Goal: Task Accomplishment & Management: Manage account settings

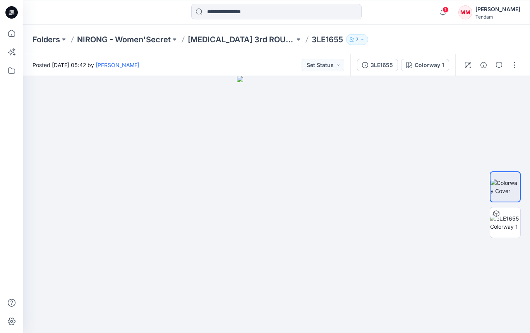
click at [357, 65] on div "3LE1655 Colorway 1" at bounding box center [402, 65] width 105 height 22
click at [359, 64] on button "3LE1655" at bounding box center [377, 65] width 41 height 12
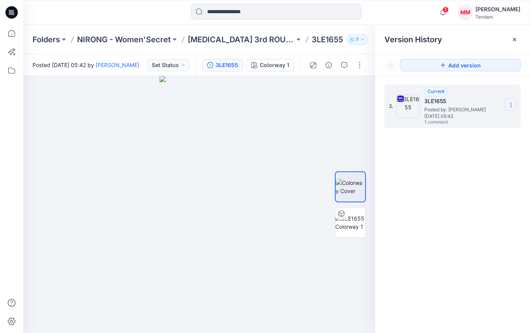
click at [509, 102] on icon at bounding box center [511, 105] width 6 height 6
click at [511, 104] on icon at bounding box center [511, 105] width 6 height 6
click at [466, 123] on span "Download Source BW File" at bounding box center [471, 119] width 65 height 9
click at [207, 36] on p "[MEDICAL_DATA] 3rd ROUND" at bounding box center [241, 39] width 107 height 11
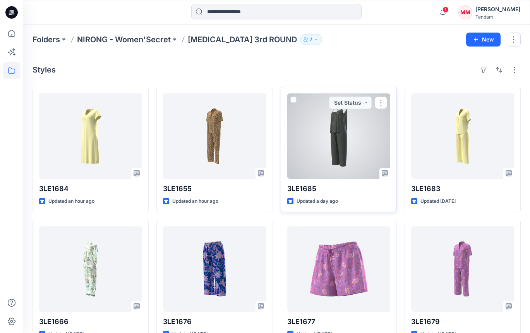
click at [350, 144] on div at bounding box center [338, 135] width 103 height 85
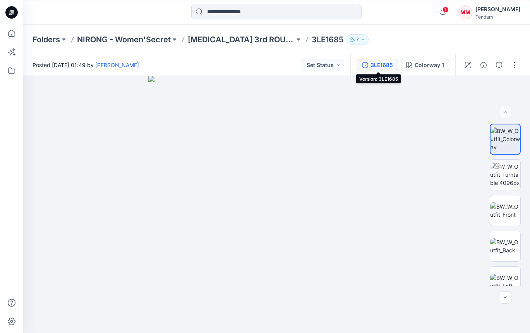
click at [376, 64] on div "3LE1685" at bounding box center [382, 65] width 22 height 9
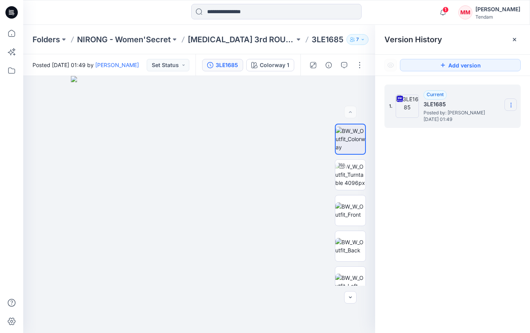
click at [513, 110] on section at bounding box center [511, 104] width 12 height 12
click at [396, 167] on div "1. Current 3LE1685 Posted by: [PERSON_NAME] [DATE] 01:49 Download Source BW Fil…" at bounding box center [452, 210] width 155 height 268
click at [347, 64] on icon "button" at bounding box center [344, 65] width 6 height 6
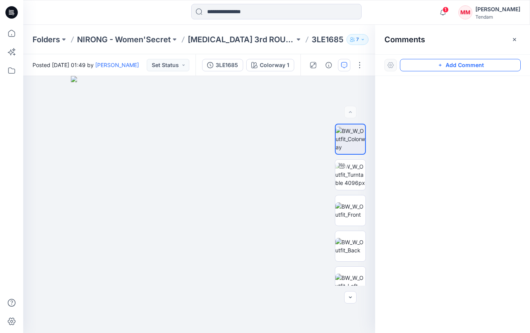
click at [454, 67] on button "Add Comment" at bounding box center [460, 65] width 121 height 12
click at [218, 188] on div "1" at bounding box center [199, 204] width 352 height 257
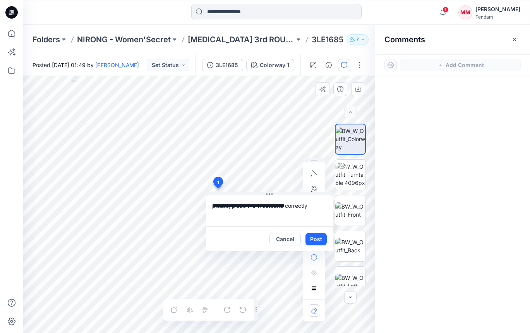
click at [270, 206] on textarea "**********" at bounding box center [269, 210] width 127 height 31
click at [262, 205] on textarea "**********" at bounding box center [269, 210] width 127 height 31
click at [239, 206] on textarea "**********" at bounding box center [269, 210] width 127 height 31
type textarea "**********"
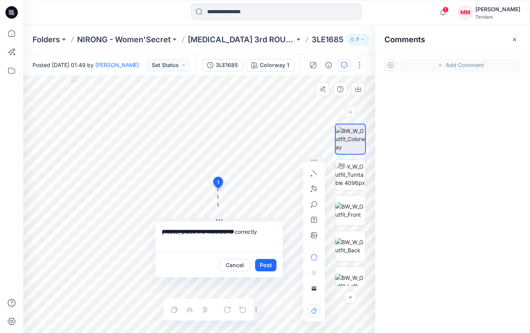
drag, startPoint x: 268, startPoint y: 193, endPoint x: 218, endPoint y: 219, distance: 56.6
click at [218, 219] on icon at bounding box center [219, 220] width 6 height 6
click at [312, 232] on icon "button" at bounding box center [314, 235] width 6 height 6
type input"] "**********"
click at [267, 268] on button "Post" at bounding box center [265, 265] width 21 height 12
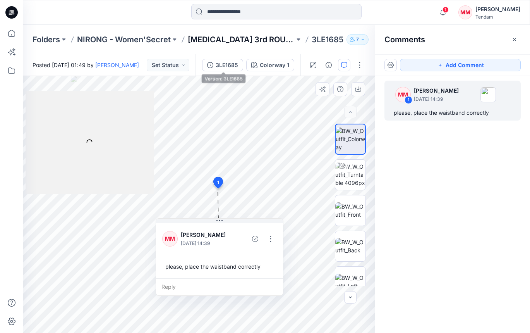
click at [218, 39] on p "[MEDICAL_DATA] 3rd ROUND" at bounding box center [241, 39] width 107 height 11
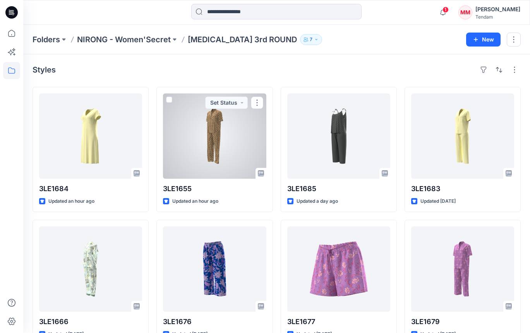
click at [211, 136] on div at bounding box center [214, 135] width 103 height 85
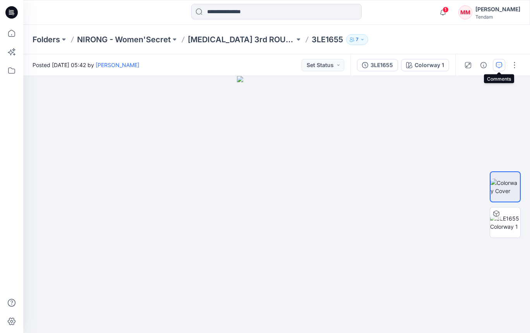
click at [503, 64] on button "button" at bounding box center [499, 65] width 12 height 12
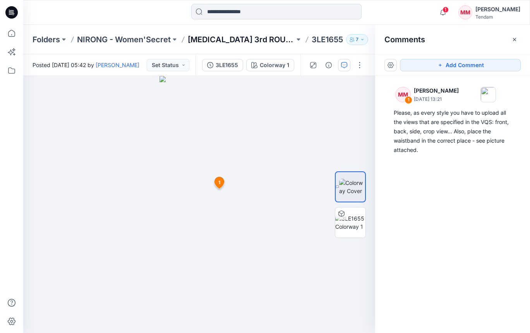
click at [219, 42] on p "[MEDICAL_DATA] 3rd ROUND" at bounding box center [241, 39] width 107 height 11
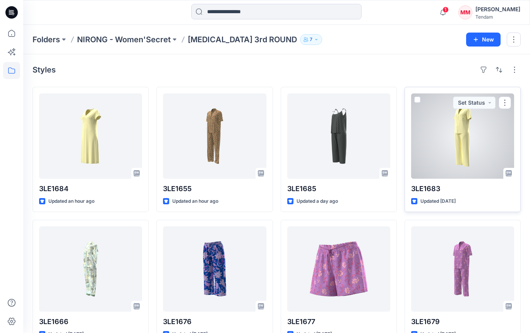
click at [462, 137] on div at bounding box center [462, 135] width 103 height 85
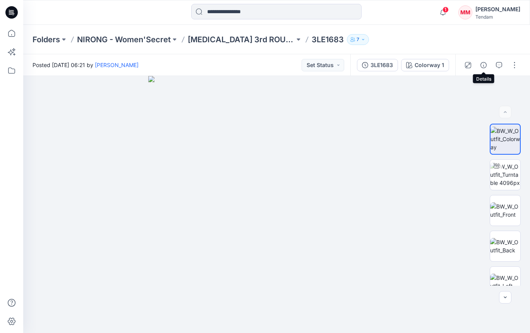
click at [491, 65] on div at bounding box center [491, 65] width 72 height 22
click at [498, 65] on icon "button" at bounding box center [499, 65] width 6 height 6
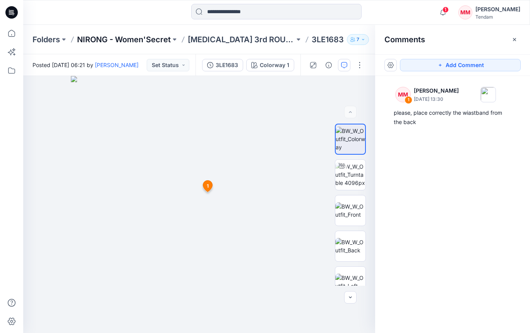
click at [150, 40] on p "NIRONG - Women'Secret" at bounding box center [124, 39] width 94 height 11
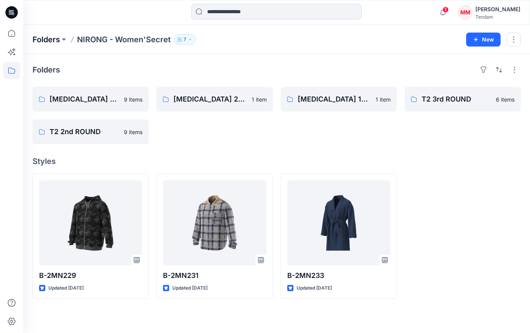
click at [49, 38] on p "Folders" at bounding box center [46, 39] width 27 height 11
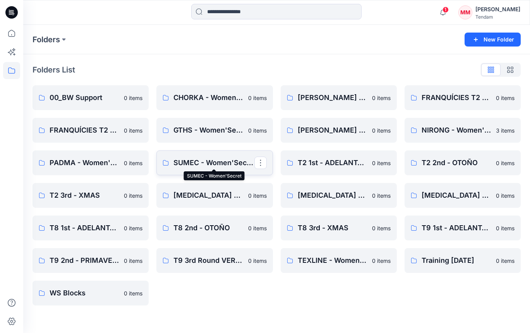
click at [191, 165] on p "SUMEC - Women'Secret" at bounding box center [213, 162] width 81 height 11
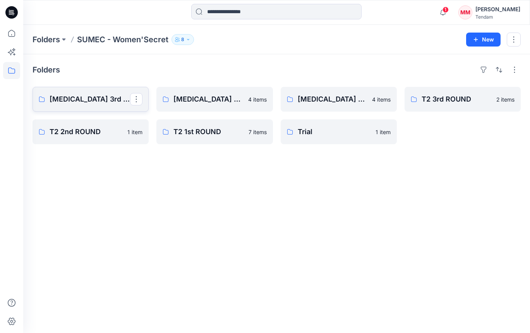
click at [52, 93] on link "[MEDICAL_DATA] 3rd ROUND" at bounding box center [91, 99] width 116 height 25
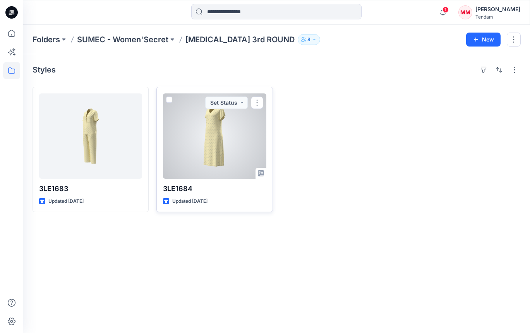
click at [195, 157] on div at bounding box center [214, 135] width 103 height 85
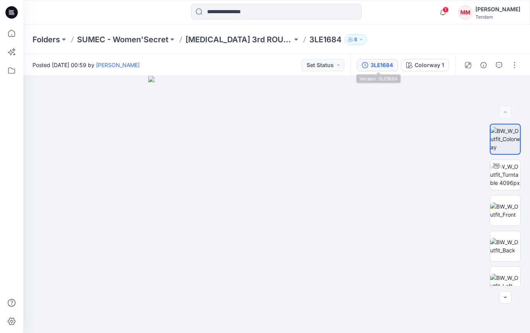
click at [381, 69] on div "3LE1684" at bounding box center [382, 65] width 22 height 9
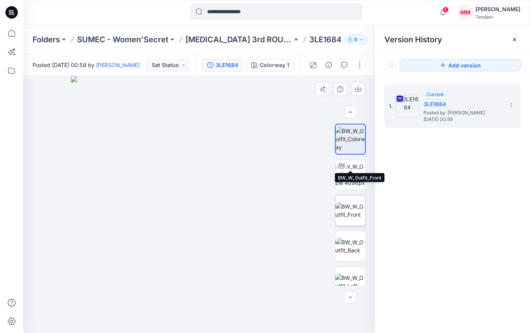
scroll to position [83, 0]
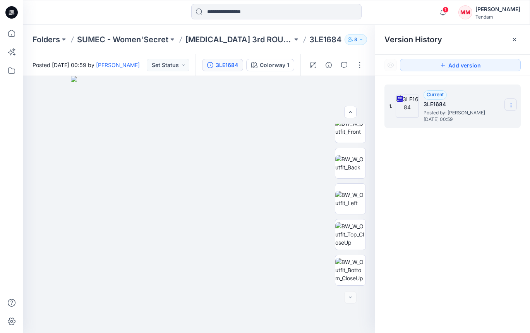
click at [514, 105] on section at bounding box center [511, 104] width 12 height 12
click at [464, 125] on div "Download Source BW File" at bounding box center [470, 119] width 90 height 15
click at [210, 39] on p "[MEDICAL_DATA] 3rd ROUND" at bounding box center [238, 39] width 107 height 11
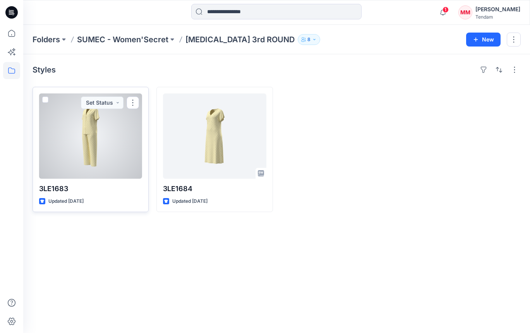
click at [95, 143] on div at bounding box center [90, 135] width 103 height 85
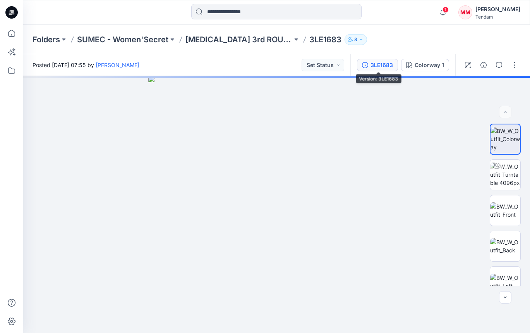
click at [374, 61] on div "3LE1683" at bounding box center [382, 65] width 22 height 9
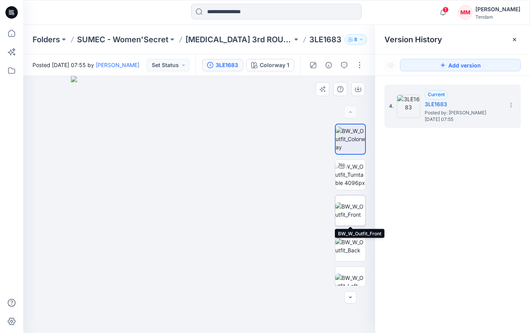
scroll to position [83, 0]
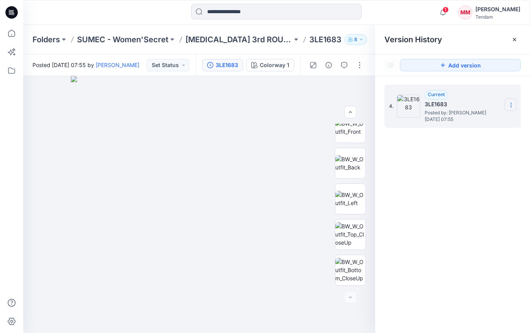
click at [512, 101] on section at bounding box center [511, 104] width 12 height 12
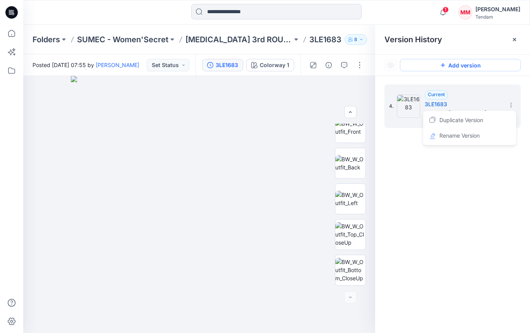
click at [464, 62] on button "Add version" at bounding box center [460, 65] width 121 height 12
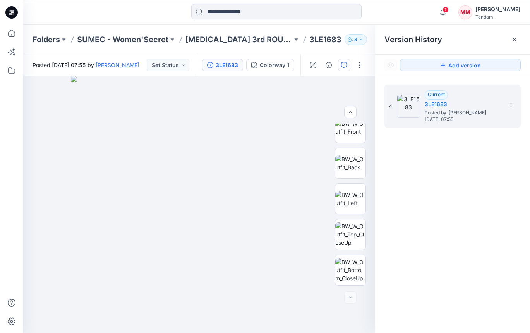
click at [343, 68] on button "button" at bounding box center [344, 65] width 12 height 12
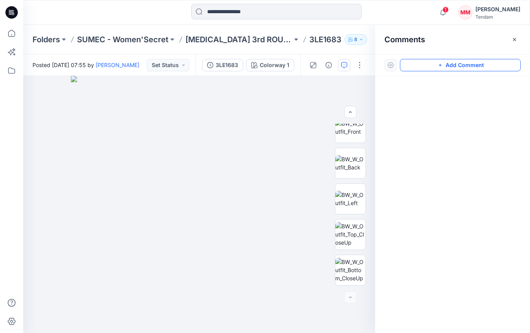
drag, startPoint x: 433, startPoint y: 68, endPoint x: 327, endPoint y: 131, distance: 123.8
click at [433, 68] on button "Add Comment" at bounding box center [460, 65] width 121 height 12
click at [214, 156] on div "1" at bounding box center [199, 204] width 352 height 257
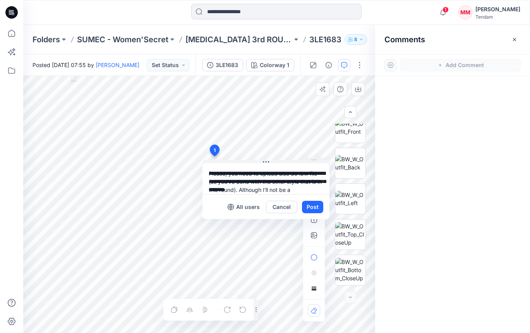
scroll to position [7, 0]
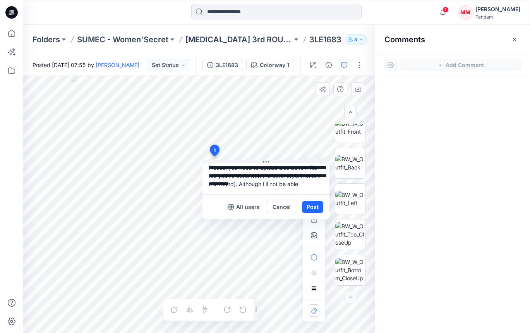
drag, startPoint x: 311, startPoint y: 182, endPoint x: 289, endPoint y: 181, distance: 22.1
click at [289, 181] on textarea "**********" at bounding box center [266, 178] width 127 height 31
click at [319, 185] on textarea "**********" at bounding box center [266, 178] width 127 height 31
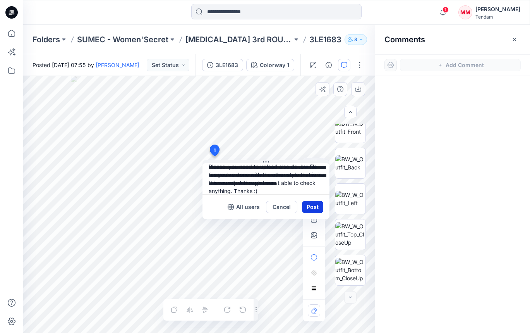
type textarea "**********"
click at [316, 204] on button "Post" at bounding box center [312, 207] width 21 height 12
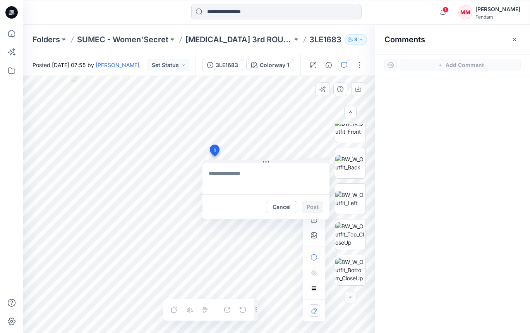
scroll to position [0, 0]
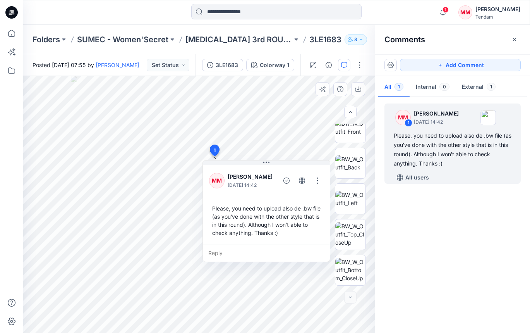
click at [223, 45] on div "Folders SUMEC - Women'Secret [MEDICAL_DATA] 3rd ROUND 3LE1683 8" at bounding box center [276, 39] width 507 height 29
click at [225, 39] on p "[MEDICAL_DATA] 3rd ROUND" at bounding box center [238, 39] width 107 height 11
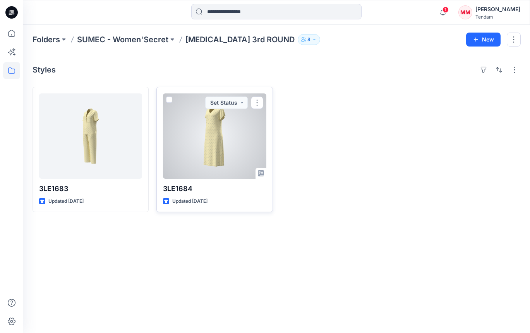
click at [228, 145] on div at bounding box center [214, 135] width 103 height 85
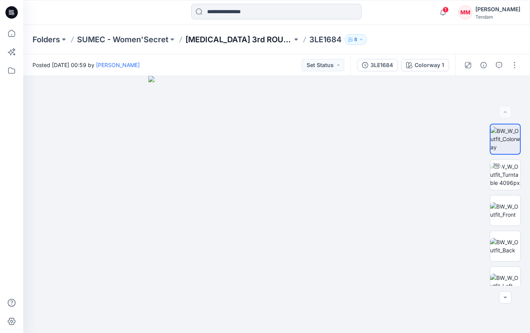
click at [210, 44] on p "[MEDICAL_DATA] 3rd ROUND" at bounding box center [238, 39] width 107 height 11
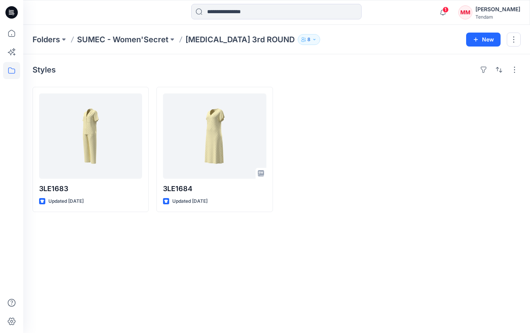
click at [268, 43] on div "Folders SUMEC - Women'Secret [MEDICAL_DATA] 3rd ROUND 8" at bounding box center [247, 39] width 428 height 11
click at [307, 40] on p "8" at bounding box center [308, 39] width 3 height 9
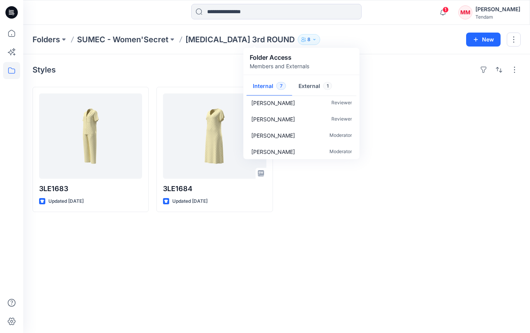
scroll to position [56, 0]
click at [398, 127] on div "3LE1683 Updated [DATE] 3LE1684 Updated [DATE]" at bounding box center [277, 149] width 488 height 125
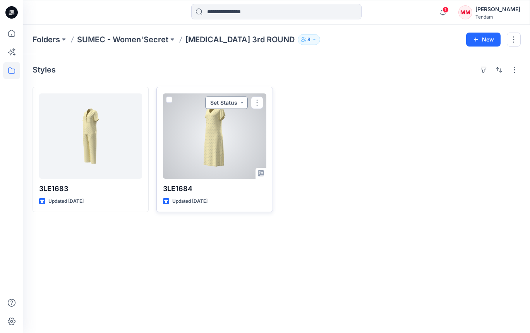
click at [237, 104] on button "Set Status" at bounding box center [226, 102] width 43 height 12
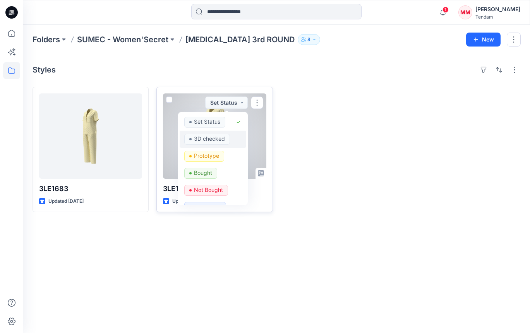
click at [221, 142] on p "3D checked" at bounding box center [209, 139] width 31 height 10
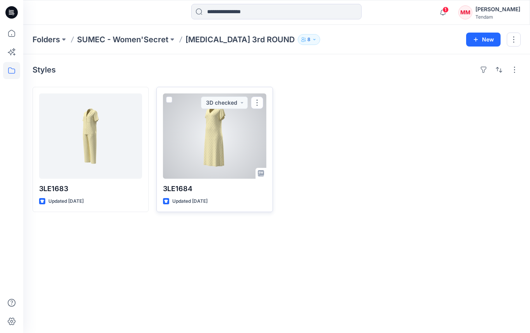
click at [252, 106] on button "button" at bounding box center [257, 102] width 12 height 12
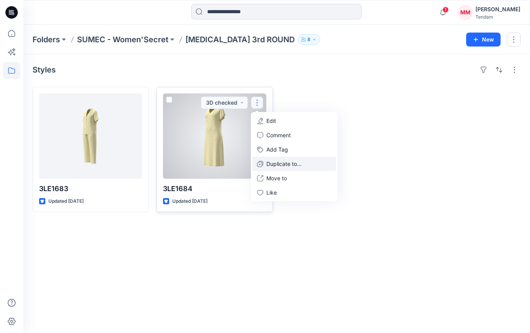
click at [276, 163] on p "Duplicate to..." at bounding box center [283, 164] width 35 height 8
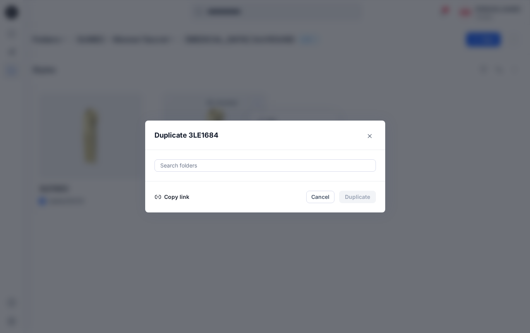
drag, startPoint x: 196, startPoint y: 156, endPoint x: 194, endPoint y: 166, distance: 9.5
click at [196, 157] on div "Search folders" at bounding box center [265, 165] width 240 height 32
click at [194, 166] on div at bounding box center [265, 165] width 211 height 9
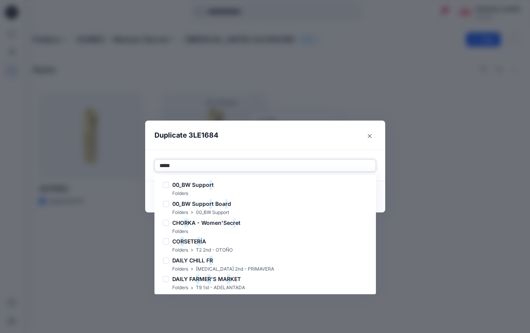
type input "******"
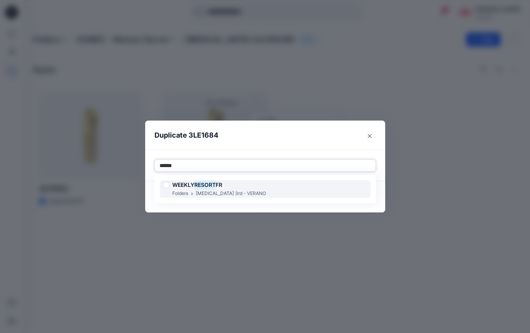
click at [182, 182] on span "WEEKLY" at bounding box center [183, 184] width 22 height 7
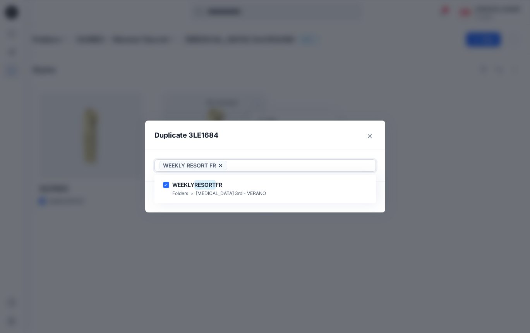
click at [247, 163] on div at bounding box center [300, 165] width 142 height 9
click at [366, 196] on button "Duplicate" at bounding box center [357, 197] width 37 height 12
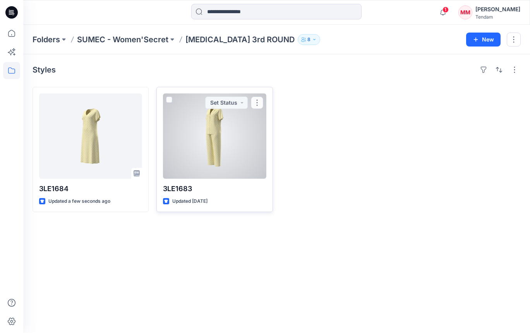
click at [226, 146] on div at bounding box center [214, 135] width 103 height 85
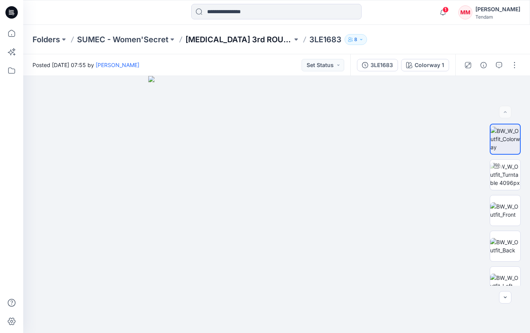
click at [207, 38] on p "[MEDICAL_DATA] 3rd ROUND" at bounding box center [238, 39] width 107 height 11
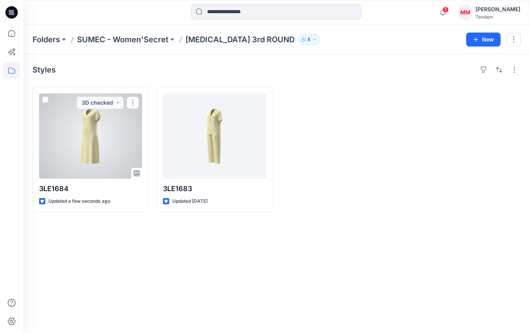
drag, startPoint x: 120, startPoint y: 141, endPoint x: 115, endPoint y: 142, distance: 4.8
click at [120, 141] on div at bounding box center [90, 135] width 103 height 85
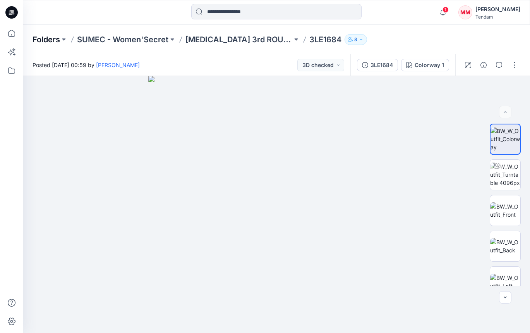
click at [53, 41] on p "Folders" at bounding box center [46, 39] width 27 height 11
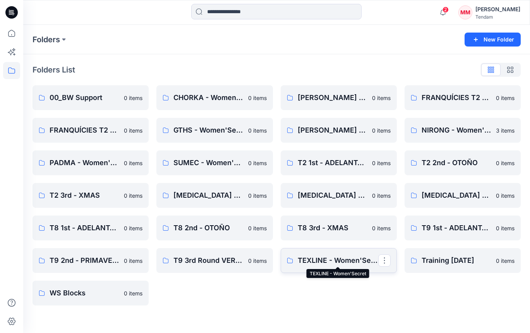
click at [325, 264] on p "TEXLINE - Women'Secret" at bounding box center [338, 260] width 81 height 11
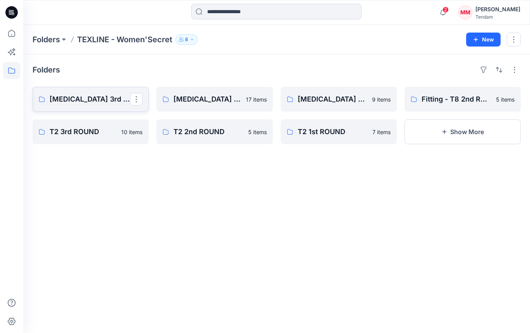
click at [99, 98] on p "[MEDICAL_DATA] 3rd ROUND" at bounding box center [90, 99] width 81 height 11
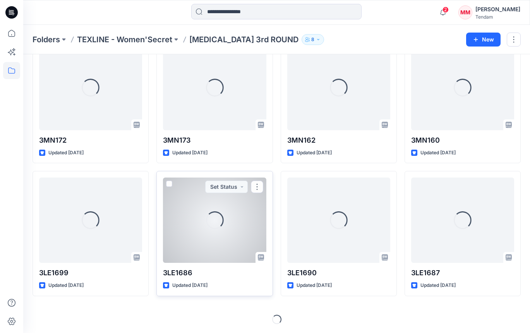
scroll to position [286, 0]
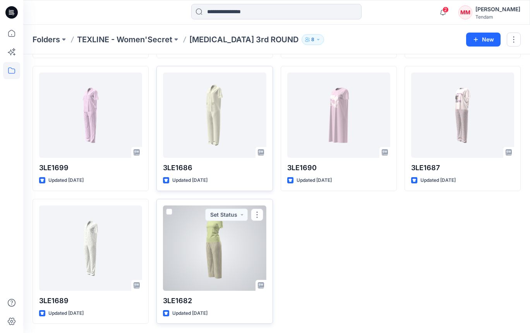
click at [213, 256] on div at bounding box center [214, 247] width 103 height 85
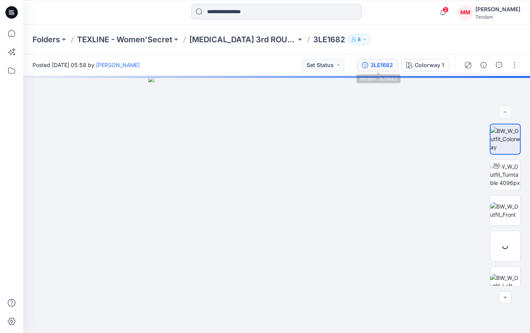
click at [380, 68] on div "3LE1682" at bounding box center [382, 65] width 22 height 9
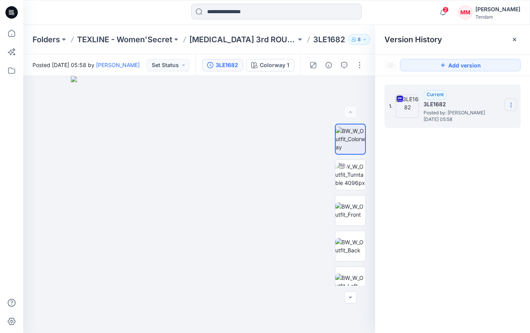
click at [506, 105] on section at bounding box center [511, 104] width 12 height 12
click at [470, 124] on span "Download Source BW File" at bounding box center [471, 119] width 65 height 9
click at [341, 67] on icon "button" at bounding box center [344, 65] width 6 height 6
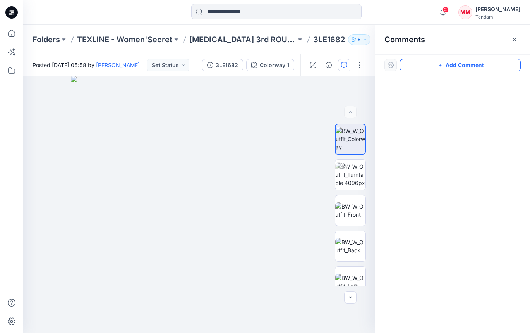
drag, startPoint x: 446, startPoint y: 66, endPoint x: 364, endPoint y: 132, distance: 105.0
click at [445, 66] on button "Add Comment" at bounding box center [460, 65] width 121 height 12
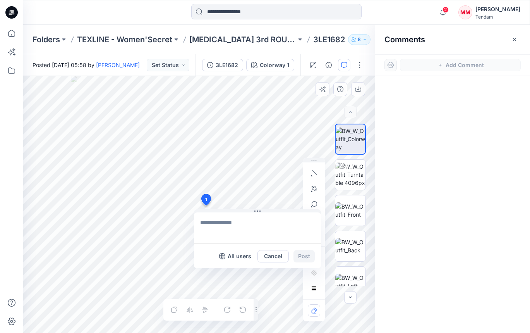
click at [206, 205] on div "1 All users Cancel Post Layer 1" at bounding box center [199, 204] width 352 height 257
drag, startPoint x: 297, startPoint y: 223, endPoint x: 314, endPoint y: 222, distance: 17.1
click at [314, 222] on textarea "**********" at bounding box center [257, 227] width 127 height 31
click at [202, 231] on textarea "**********" at bounding box center [257, 227] width 127 height 31
click at [299, 222] on textarea "**********" at bounding box center [257, 227] width 127 height 31
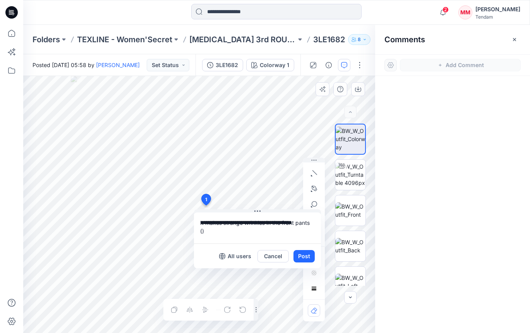
click at [299, 222] on textarea "**********" at bounding box center [257, 227] width 127 height 31
click at [218, 230] on textarea "**********" at bounding box center [257, 227] width 127 height 31
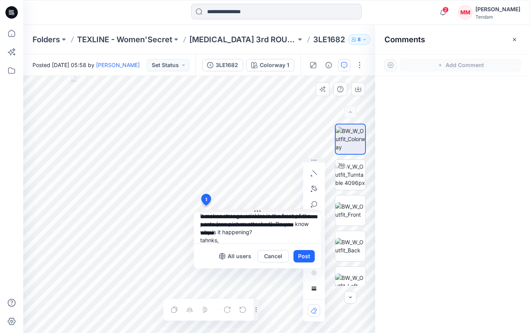
click at [217, 247] on div "All users Cancel Post" at bounding box center [257, 255] width 127 height 25
click at [209, 239] on textarea "**********" at bounding box center [257, 227] width 127 height 31
click at [259, 212] on textarea "**********" at bounding box center [257, 227] width 127 height 31
type textarea "**********"
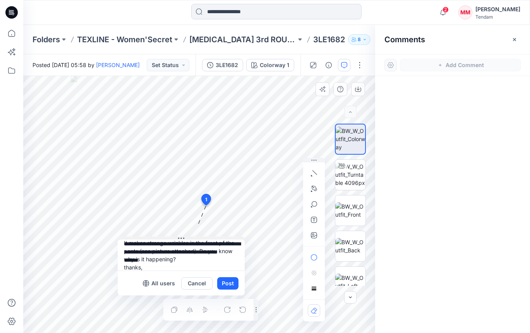
drag, startPoint x: 259, startPoint y: 210, endPoint x: 182, endPoint y: 237, distance: 81.0
click at [182, 237] on icon at bounding box center [181, 238] width 6 height 6
click at [315, 235] on icon "button" at bounding box center [314, 235] width 6 height 6
type input"] "**********"
click at [318, 231] on button "button" at bounding box center [314, 235] width 12 height 12
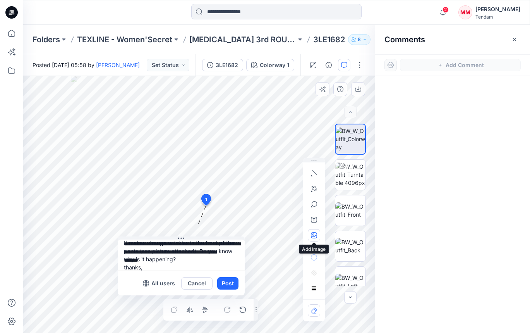
type input"] "**********"
click at [230, 279] on button "Post" at bounding box center [227, 283] width 21 height 12
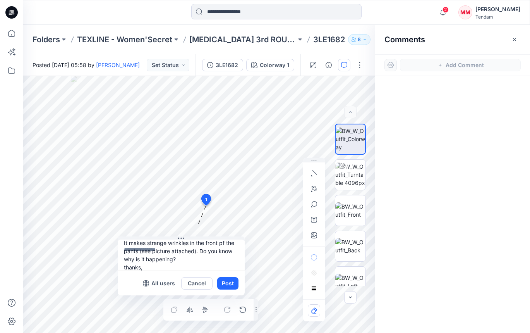
scroll to position [0, 0]
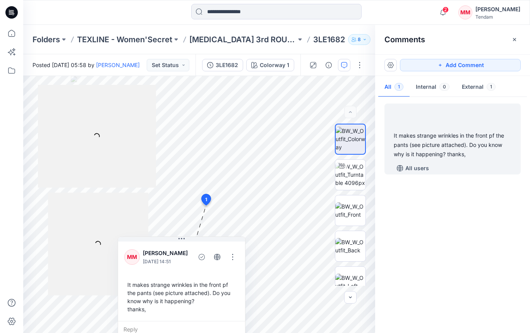
click at [215, 45] on div "Folders TEXLINE - Women'Secret [MEDICAL_DATA] 3rd ROUND 3LE1682 8" at bounding box center [276, 39] width 507 height 29
click at [216, 41] on p "[MEDICAL_DATA] 3rd ROUND" at bounding box center [242, 39] width 107 height 11
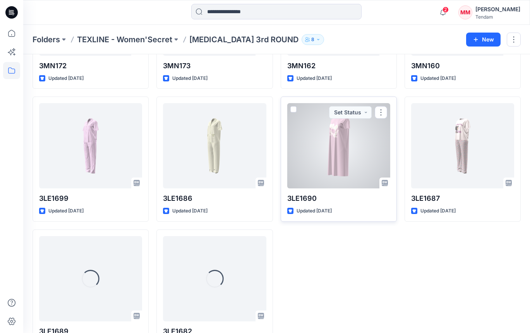
scroll to position [286, 0]
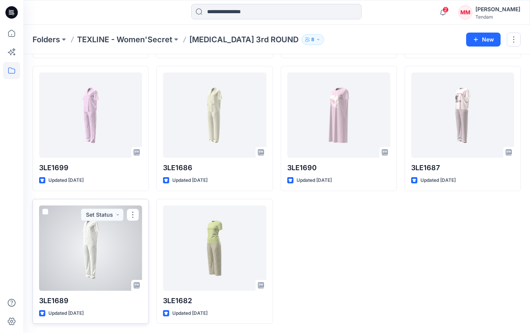
click at [71, 252] on div at bounding box center [90, 247] width 103 height 85
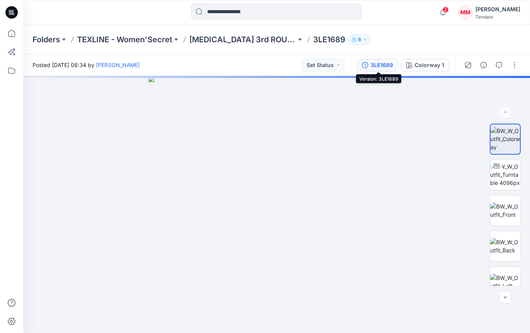
click at [378, 67] on div "3LE1689" at bounding box center [382, 65] width 22 height 9
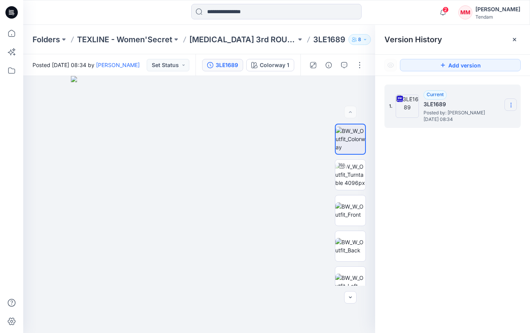
click at [513, 104] on icon at bounding box center [511, 105] width 6 height 6
click at [482, 121] on span "Download Source BW File" at bounding box center [471, 119] width 65 height 9
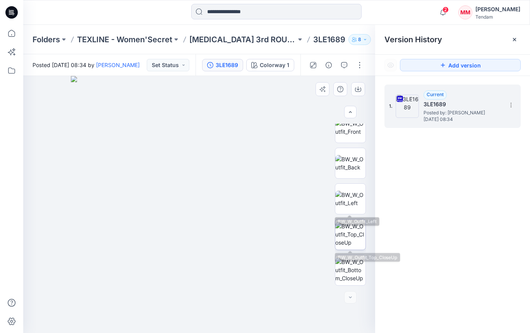
click at [350, 230] on img at bounding box center [350, 234] width 30 height 24
click at [173, 67] on button "Set Status" at bounding box center [168, 65] width 43 height 12
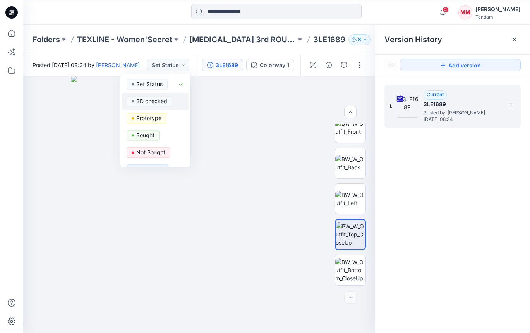
click at [156, 101] on p "3D checked" at bounding box center [151, 101] width 31 height 10
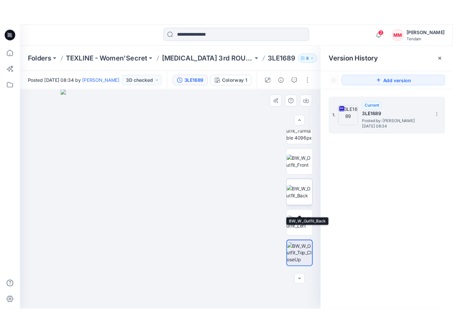
scroll to position [37, 0]
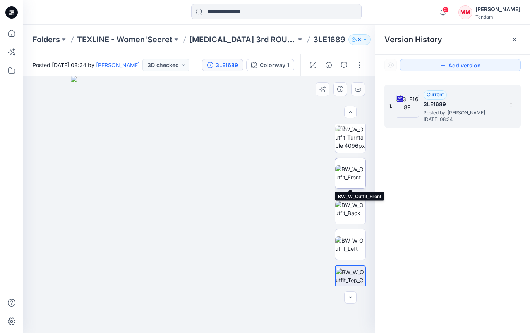
click at [346, 176] on img at bounding box center [350, 173] width 30 height 16
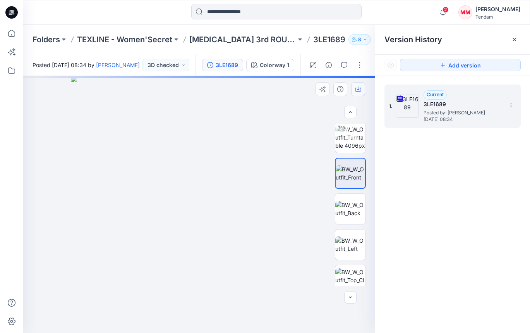
click at [357, 95] on button "button" at bounding box center [358, 89] width 14 height 14
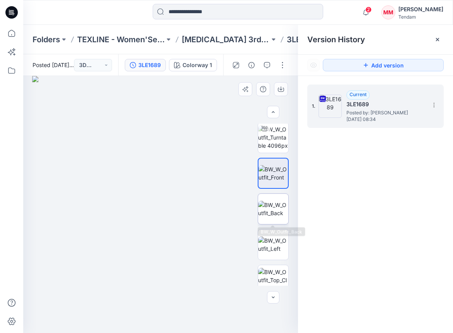
click at [268, 210] on img at bounding box center [273, 209] width 30 height 16
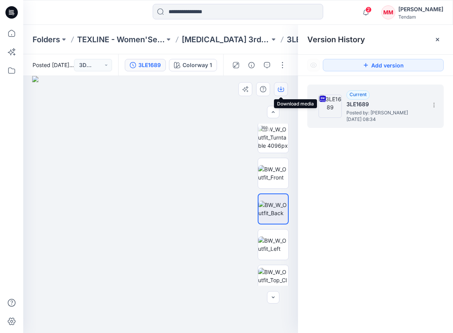
click at [280, 89] on icon "button" at bounding box center [281, 89] width 6 height 6
click at [86, 67] on button "3D checked" at bounding box center [93, 65] width 38 height 12
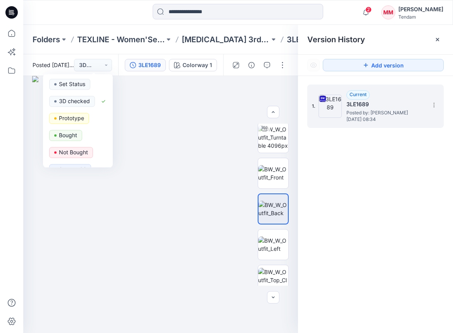
click at [122, 55] on div "3LE1689 Colorway 1" at bounding box center [170, 65] width 105 height 22
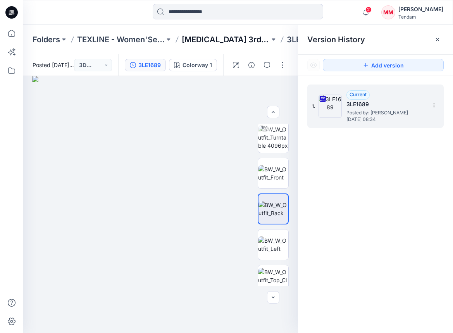
click at [204, 43] on p "[MEDICAL_DATA] 3rd ROUND" at bounding box center [226, 39] width 88 height 11
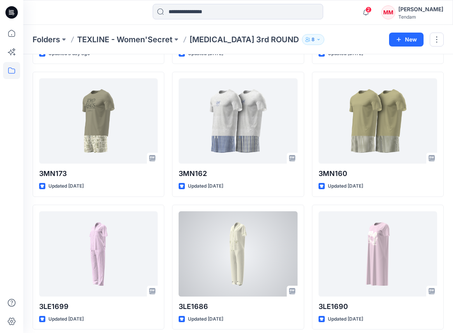
scroll to position [419, 0]
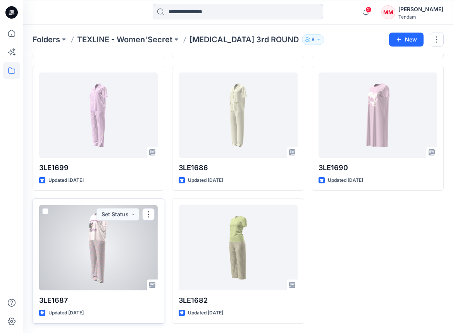
click at [97, 249] on div at bounding box center [98, 247] width 118 height 85
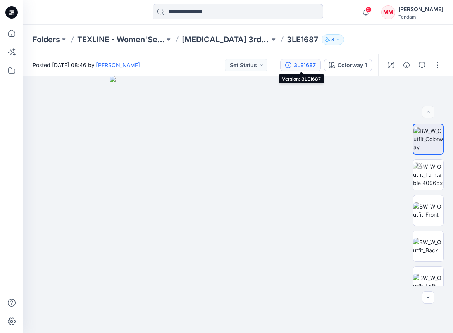
click at [296, 68] on div "3LE1687" at bounding box center [305, 65] width 22 height 9
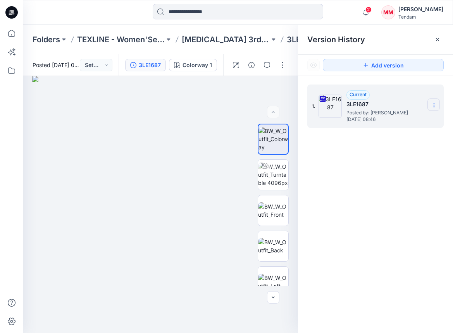
click at [428, 100] on section at bounding box center [433, 104] width 12 height 12
click at [385, 124] on span "Download Source BW File" at bounding box center [394, 119] width 65 height 9
click at [97, 63] on button "Set Status" at bounding box center [96, 65] width 33 height 12
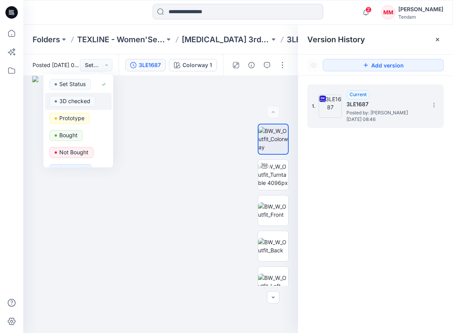
click at [65, 98] on p "3D checked" at bounding box center [74, 101] width 31 height 10
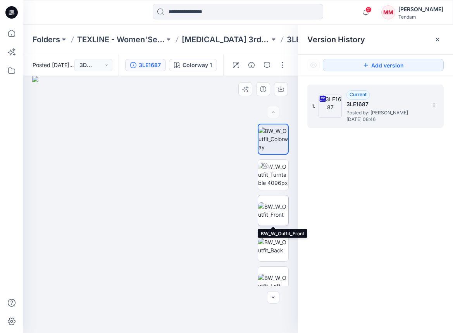
click at [273, 213] on img at bounding box center [273, 210] width 30 height 16
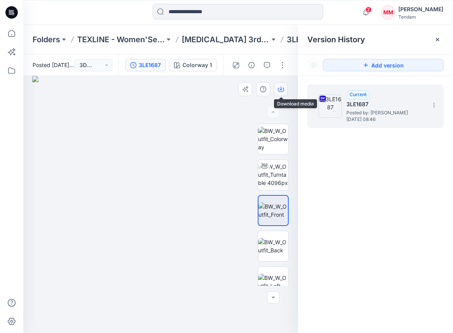
click at [283, 88] on icon "button" at bounding box center [281, 89] width 6 height 6
click at [280, 240] on img at bounding box center [273, 246] width 30 height 16
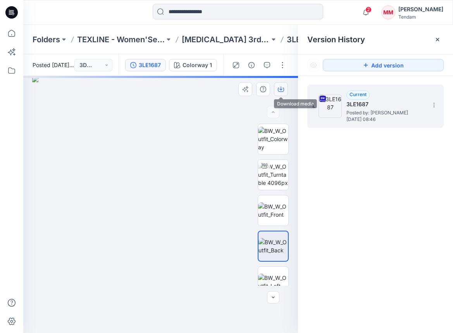
click at [285, 88] on button "button" at bounding box center [281, 89] width 14 height 14
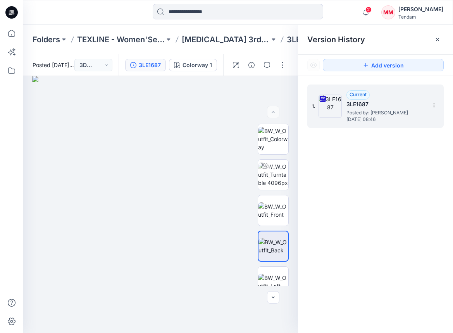
click at [419, 12] on div "[PERSON_NAME]" at bounding box center [420, 9] width 45 height 9
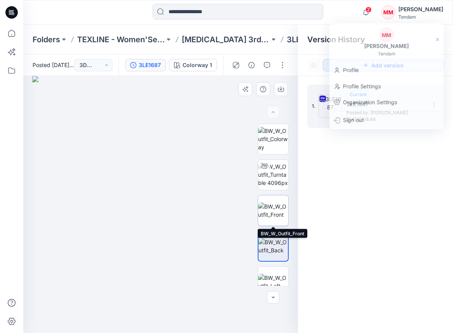
drag, startPoint x: 278, startPoint y: 212, endPoint x: 272, endPoint y: 209, distance: 7.4
click at [278, 213] on img at bounding box center [273, 210] width 30 height 16
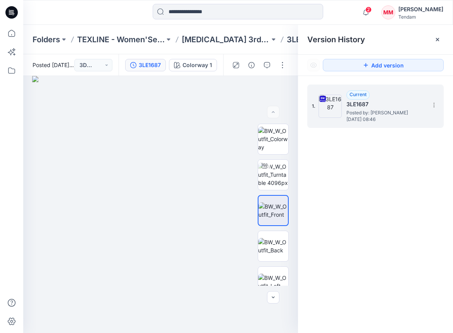
click at [437, 9] on div "[PERSON_NAME]" at bounding box center [420, 9] width 45 height 9
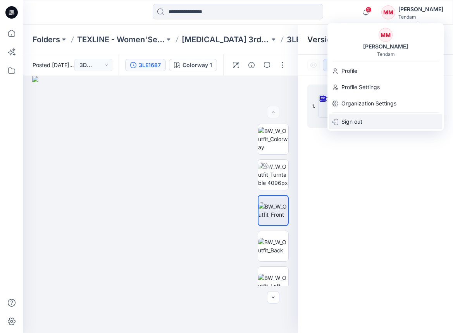
click at [354, 125] on p "Sign out" at bounding box center [351, 121] width 21 height 15
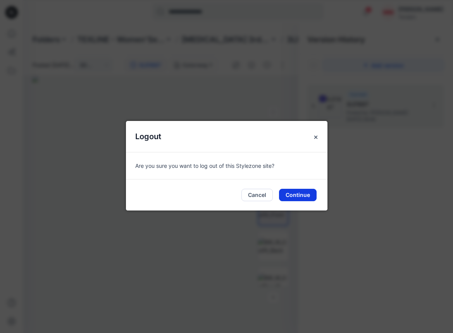
click at [301, 192] on button "Continue" at bounding box center [298, 195] width 38 height 12
